Goal: Information Seeking & Learning: Learn about a topic

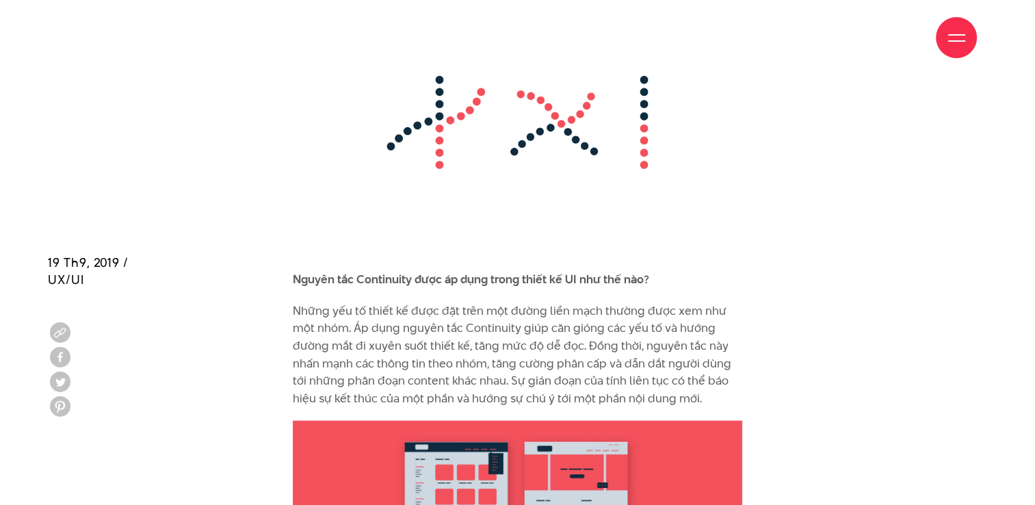
scroll to position [8617, 0]
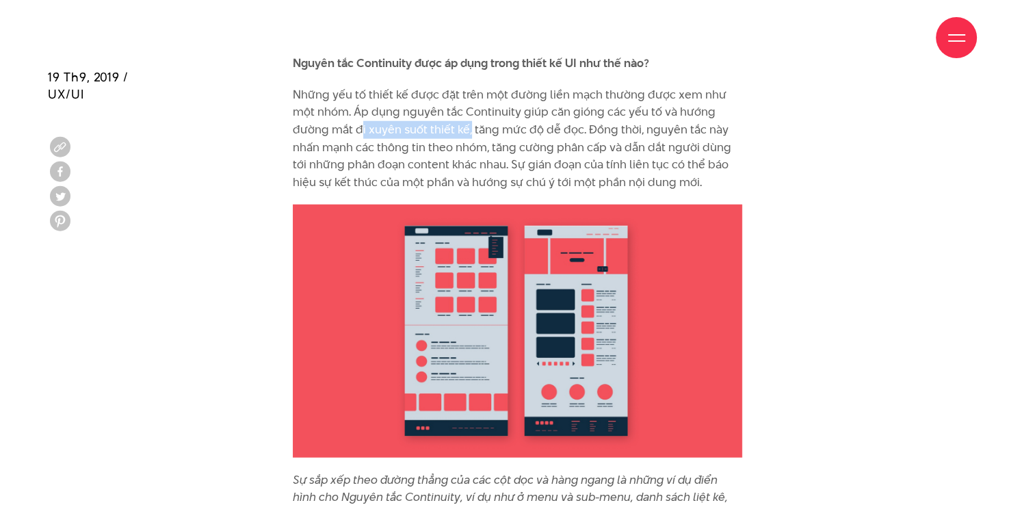
drag, startPoint x: 361, startPoint y: 97, endPoint x: 473, endPoint y: 96, distance: 112.2
click at [473, 96] on p "Những yếu tố thiết kế được đặt trên một đường liền mạch thường được xem như một…" at bounding box center [517, 138] width 449 height 105
drag, startPoint x: 473, startPoint y: 96, endPoint x: 562, endPoint y: 116, distance: 91.1
click at [562, 116] on p "Những yếu tố thiết kế được đặt trên một đường liền mạch thường được xem như một…" at bounding box center [517, 138] width 449 height 105
drag, startPoint x: 496, startPoint y: 98, endPoint x: 553, endPoint y: 96, distance: 56.1
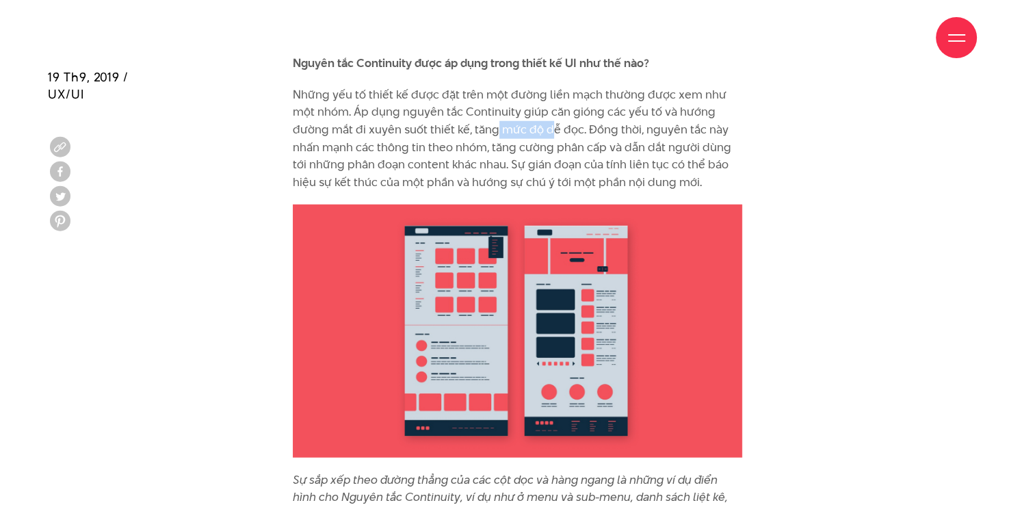
click at [553, 96] on p "Những yếu tố thiết kế được đặt trên một đường liền mạch thường được xem như một…" at bounding box center [517, 138] width 449 height 105
drag, startPoint x: 553, startPoint y: 96, endPoint x: 371, endPoint y: 110, distance: 182.4
click at [371, 110] on p "Những yếu tố thiết kế được đặt trên một đường liền mạch thường được xem như một…" at bounding box center [517, 138] width 449 height 105
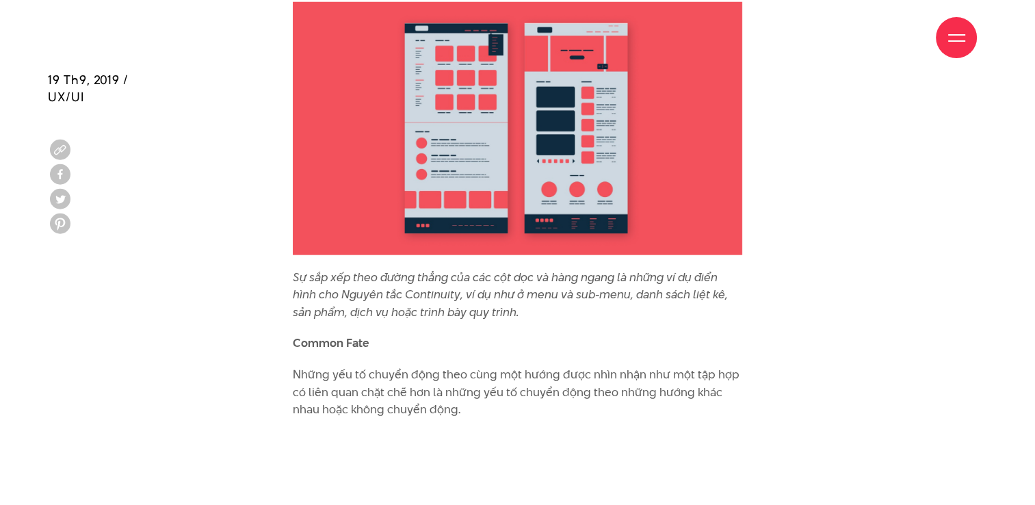
scroll to position [8822, 0]
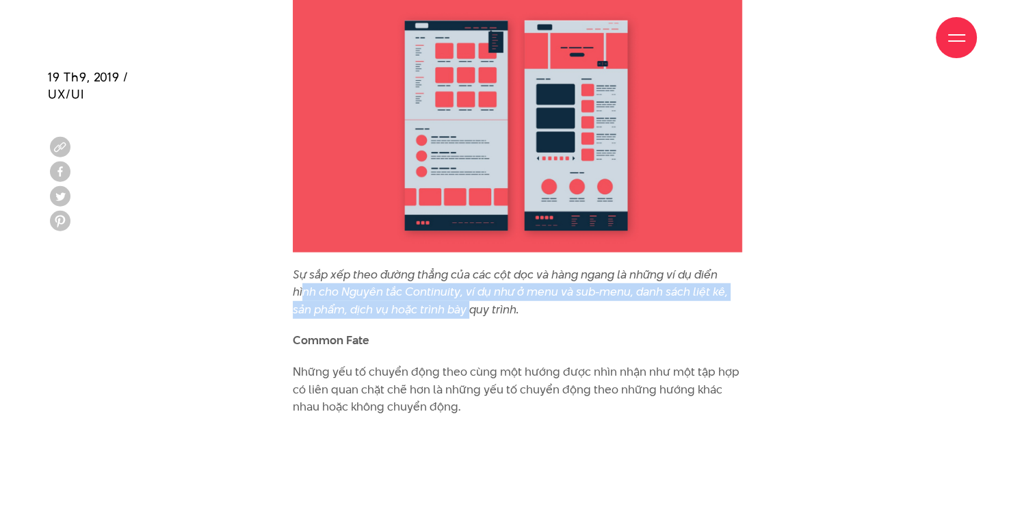
drag, startPoint x: 303, startPoint y: 254, endPoint x: 481, endPoint y: 276, distance: 179.1
click at [481, 276] on icon "Sự sắp xếp theo đường thẳng của các cột dọc và hàng ngang là những ví dụ điển h…" at bounding box center [510, 291] width 435 height 51
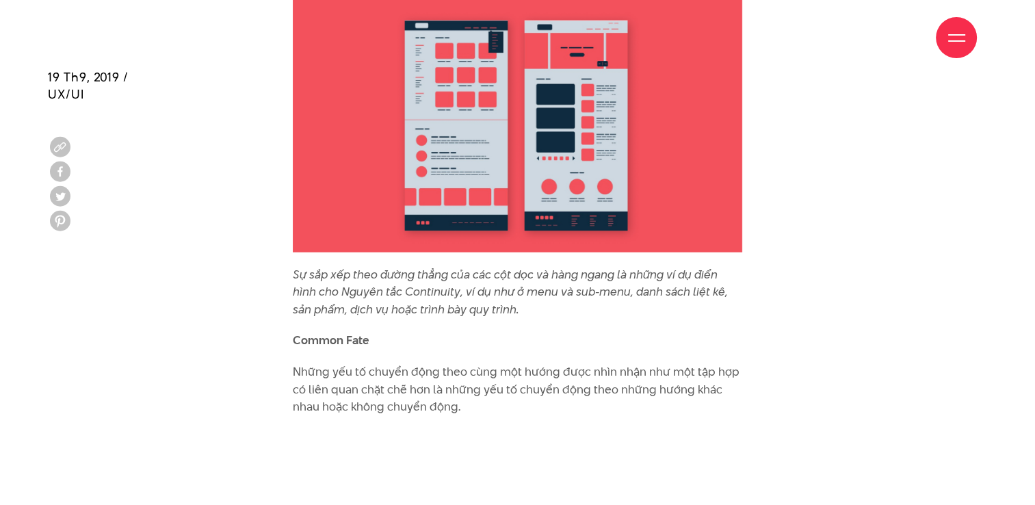
drag, startPoint x: 481, startPoint y: 276, endPoint x: 554, endPoint y: 313, distance: 82.3
drag, startPoint x: 484, startPoint y: 245, endPoint x: 635, endPoint y: 245, distance: 151.1
click at [635, 266] on icon "Sự sắp xếp theo đường thẳng của các cột dọc và hàng ngang là những ví dụ điển h…" at bounding box center [510, 291] width 435 height 51
click at [480, 266] on icon "Sự sắp xếp theo đường thẳng của các cột dọc và hàng ngang là những ví dụ điển h…" at bounding box center [510, 291] width 435 height 51
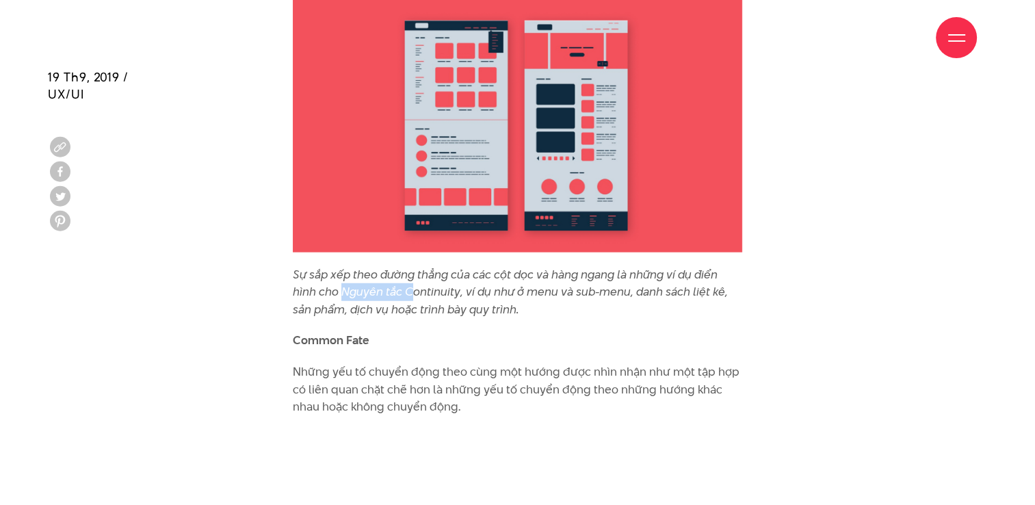
drag, startPoint x: 341, startPoint y: 256, endPoint x: 416, endPoint y: 258, distance: 75.3
click at [416, 266] on icon "Sự sắp xếp theo đường thẳng của các cột dọc và hàng ngang là những ví dụ điển h…" at bounding box center [510, 291] width 435 height 51
drag, startPoint x: 416, startPoint y: 258, endPoint x: 510, endPoint y: 259, distance: 94.4
click at [510, 266] on icon "Sự sắp xếp theo đường thẳng của các cột dọc và hàng ngang là những ví dụ điển h…" at bounding box center [510, 291] width 435 height 51
drag, startPoint x: 518, startPoint y: 258, endPoint x: 583, endPoint y: 258, distance: 65.0
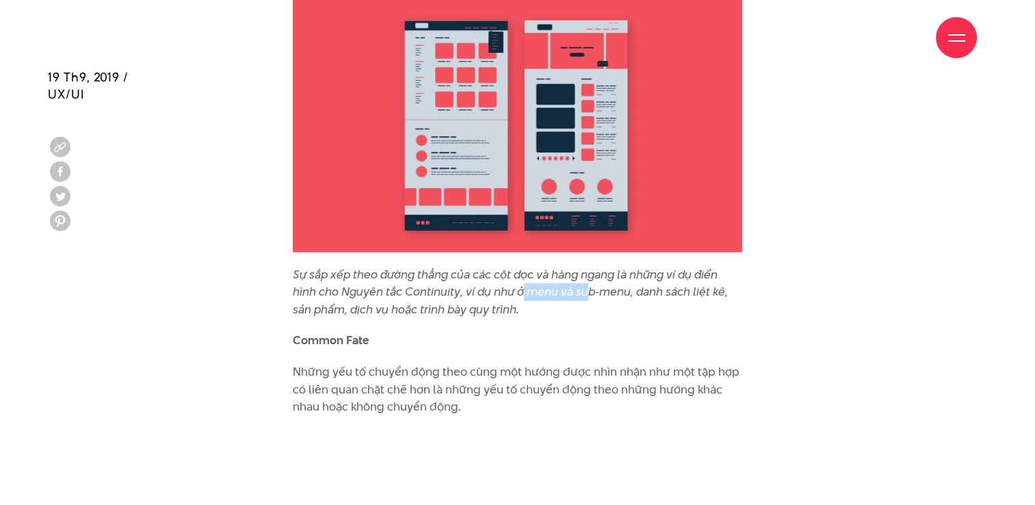
click at [583, 266] on icon "Sự sắp xếp theo đường thẳng của các cột dọc và hàng ngang là những ví dụ điển h…" at bounding box center [510, 291] width 435 height 51
drag, startPoint x: 583, startPoint y: 258, endPoint x: 599, endPoint y: 259, distance: 16.4
click at [599, 266] on icon "Sự sắp xếp theo đường thẳng của các cột dọc và hàng ngang là những ví dụ điển h…" at bounding box center [510, 291] width 435 height 51
drag, startPoint x: 645, startPoint y: 256, endPoint x: 733, endPoint y: 262, distance: 88.4
click at [733, 266] on p "Sự sắp xếp theo đường thẳng của các cột dọc và hàng ngang là những ví dụ điển h…" at bounding box center [517, 292] width 449 height 53
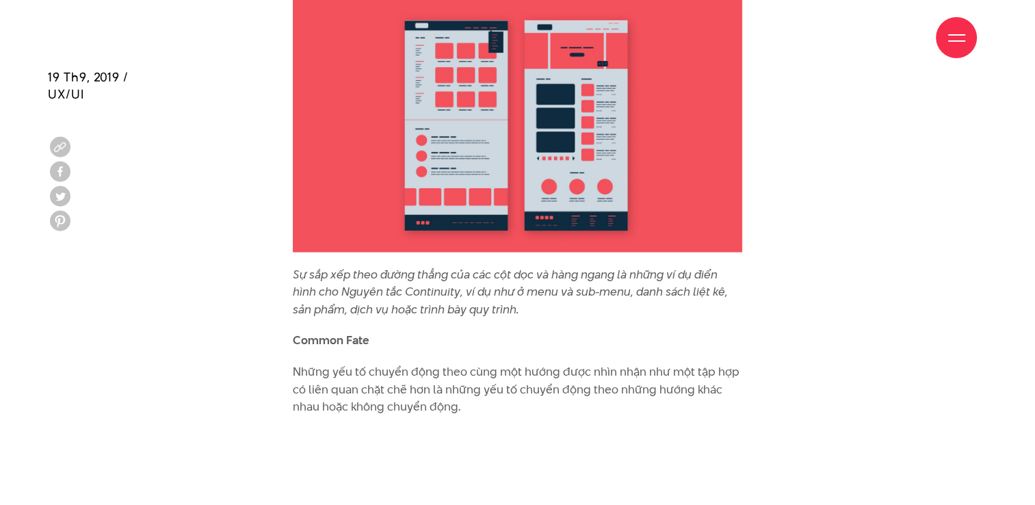
drag, startPoint x: 733, startPoint y: 262, endPoint x: 594, endPoint y: 281, distance: 140.1
click at [594, 281] on p "Sự sắp xếp theo đường thẳng của các cột dọc và hàng ngang là những ví dụ điển h…" at bounding box center [517, 292] width 449 height 53
drag, startPoint x: 287, startPoint y: 283, endPoint x: 326, endPoint y: 279, distance: 38.5
drag, startPoint x: 326, startPoint y: 279, endPoint x: 406, endPoint y: 282, distance: 80.1
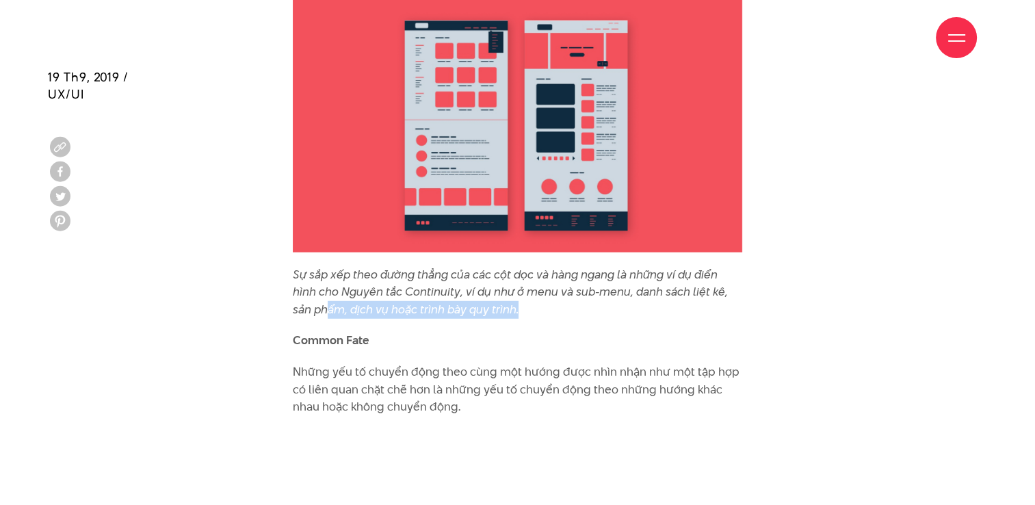
click at [406, 282] on icon "Sự sắp xếp theo đường thẳng của các cột dọc và hàng ngang là những ví dụ điển h…" at bounding box center [510, 291] width 435 height 51
click at [440, 274] on icon "Sự sắp xếp theo đường thẳng của các cột dọc và hàng ngang là những ví dụ điển h…" at bounding box center [510, 291] width 435 height 51
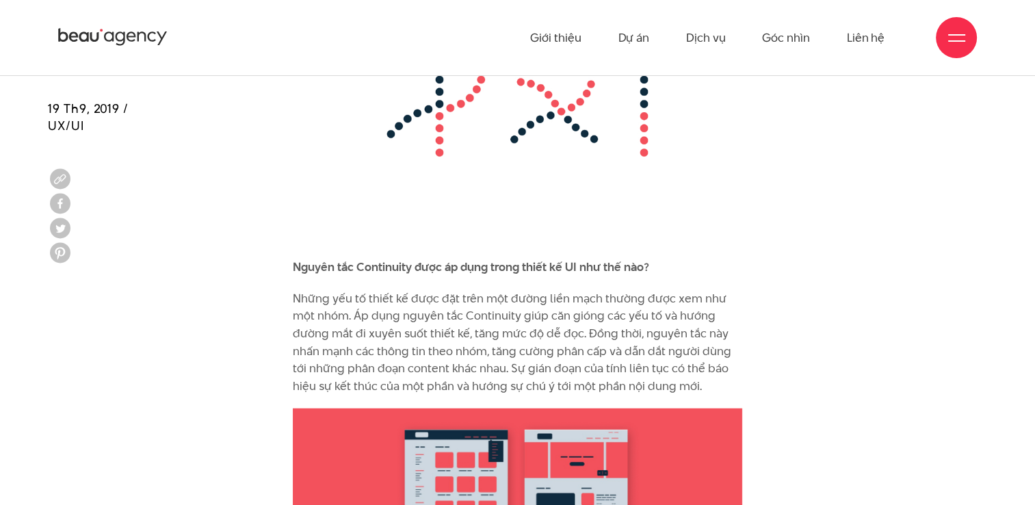
scroll to position [8412, 0]
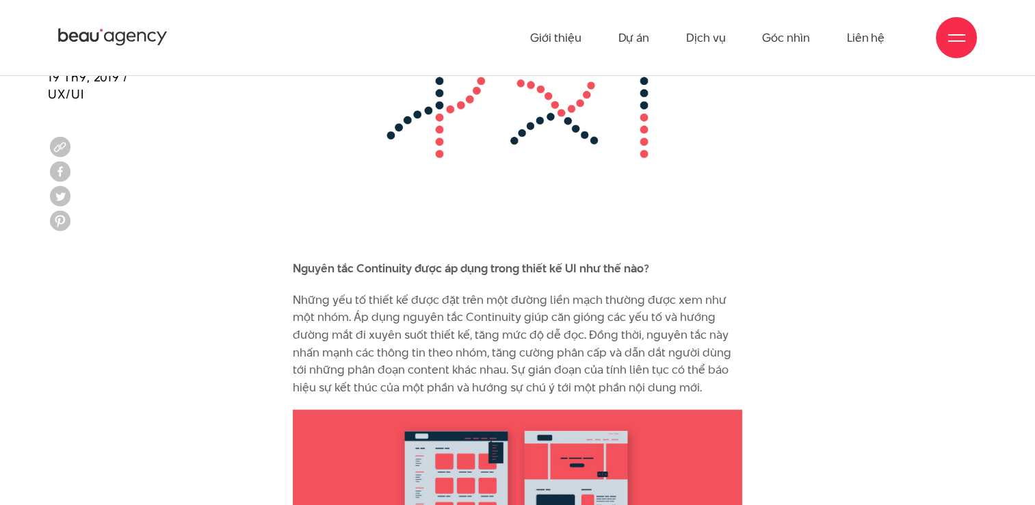
drag, startPoint x: 297, startPoint y: 233, endPoint x: 402, endPoint y: 238, distance: 105.5
click at [401, 260] on b "Nguyên tắc Continuity được áp dụng trong thiết kế UI như thế nào?" at bounding box center [471, 268] width 356 height 16
drag, startPoint x: 402, startPoint y: 238, endPoint x: 413, endPoint y: 238, distance: 10.9
click at [413, 260] on b "Nguyên tắc Continuity được áp dụng trong thiết kế UI như thế nào?" at bounding box center [471, 268] width 356 height 16
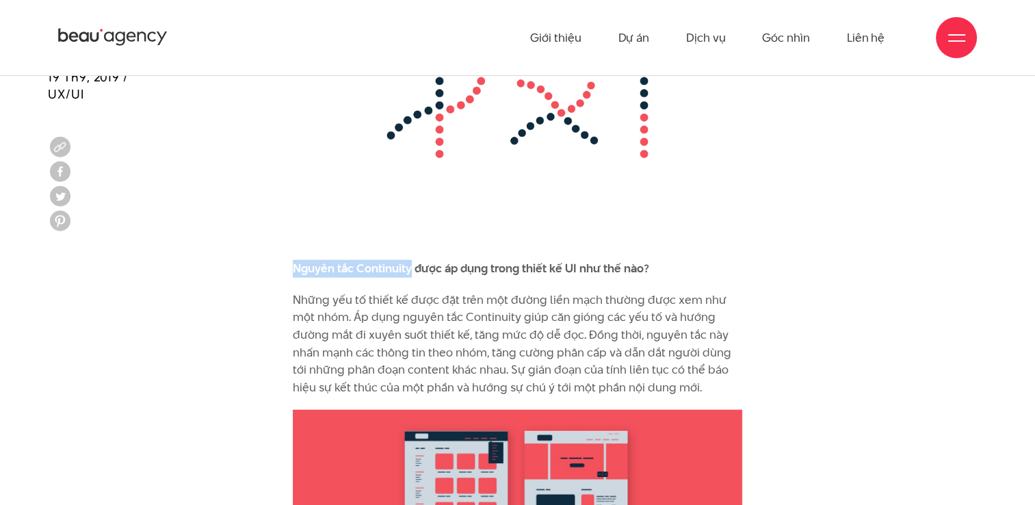
drag, startPoint x: 410, startPoint y: 237, endPoint x: 291, endPoint y: 228, distance: 118.6
copy b "Nguyên tắc Continuity"
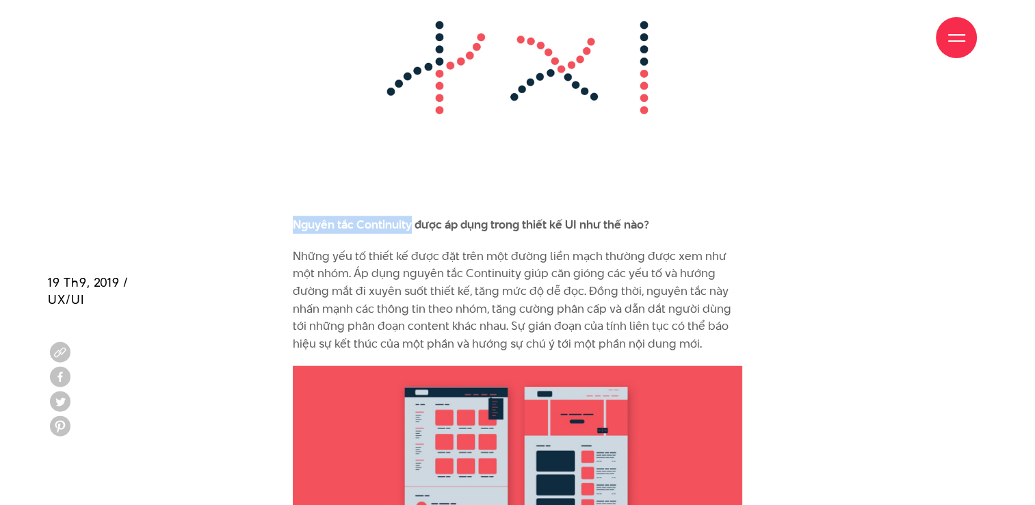
scroll to position [8685, 0]
